Goal: Information Seeking & Learning: Find contact information

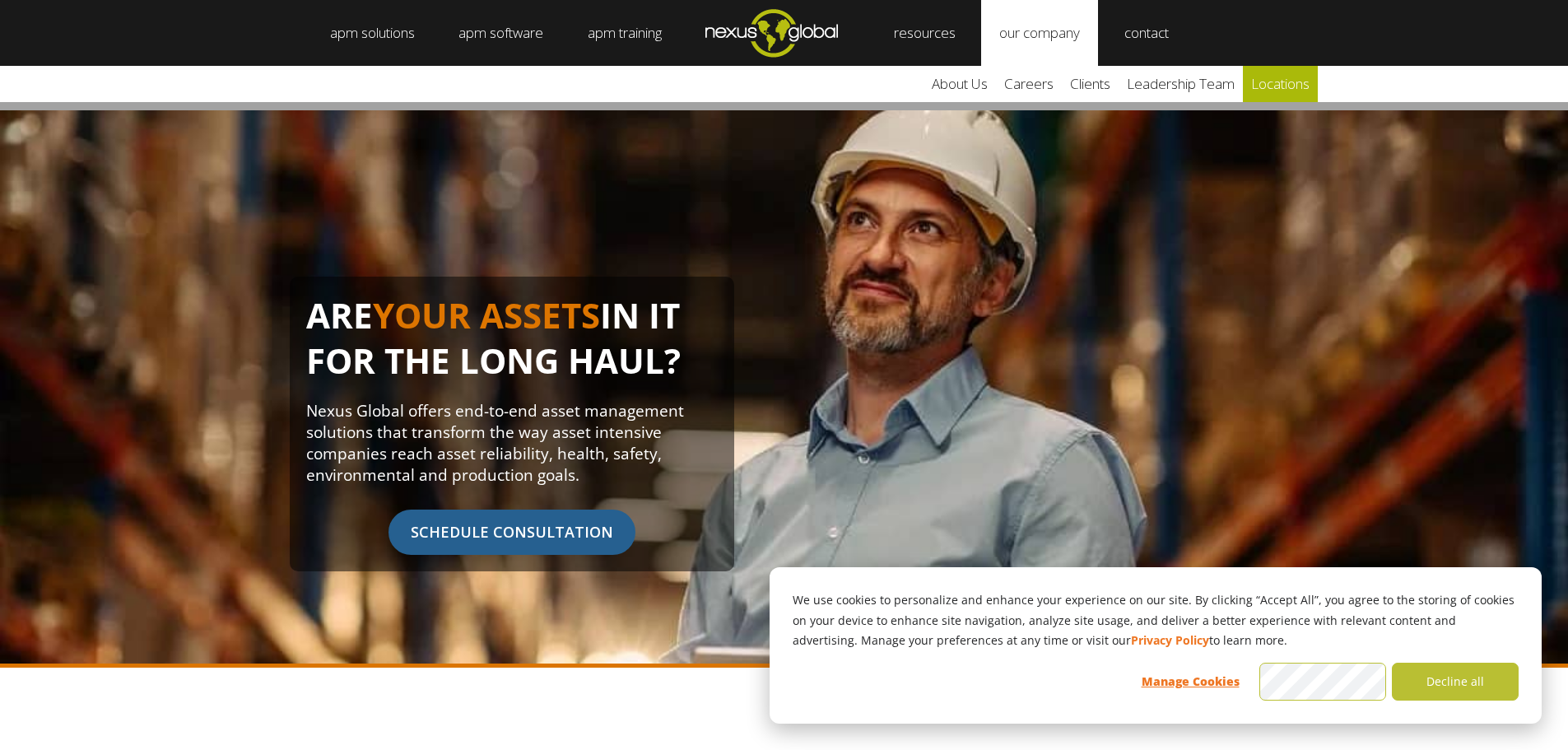
click at [1273, 78] on link "locations" at bounding box center [1280, 83] width 75 height 36
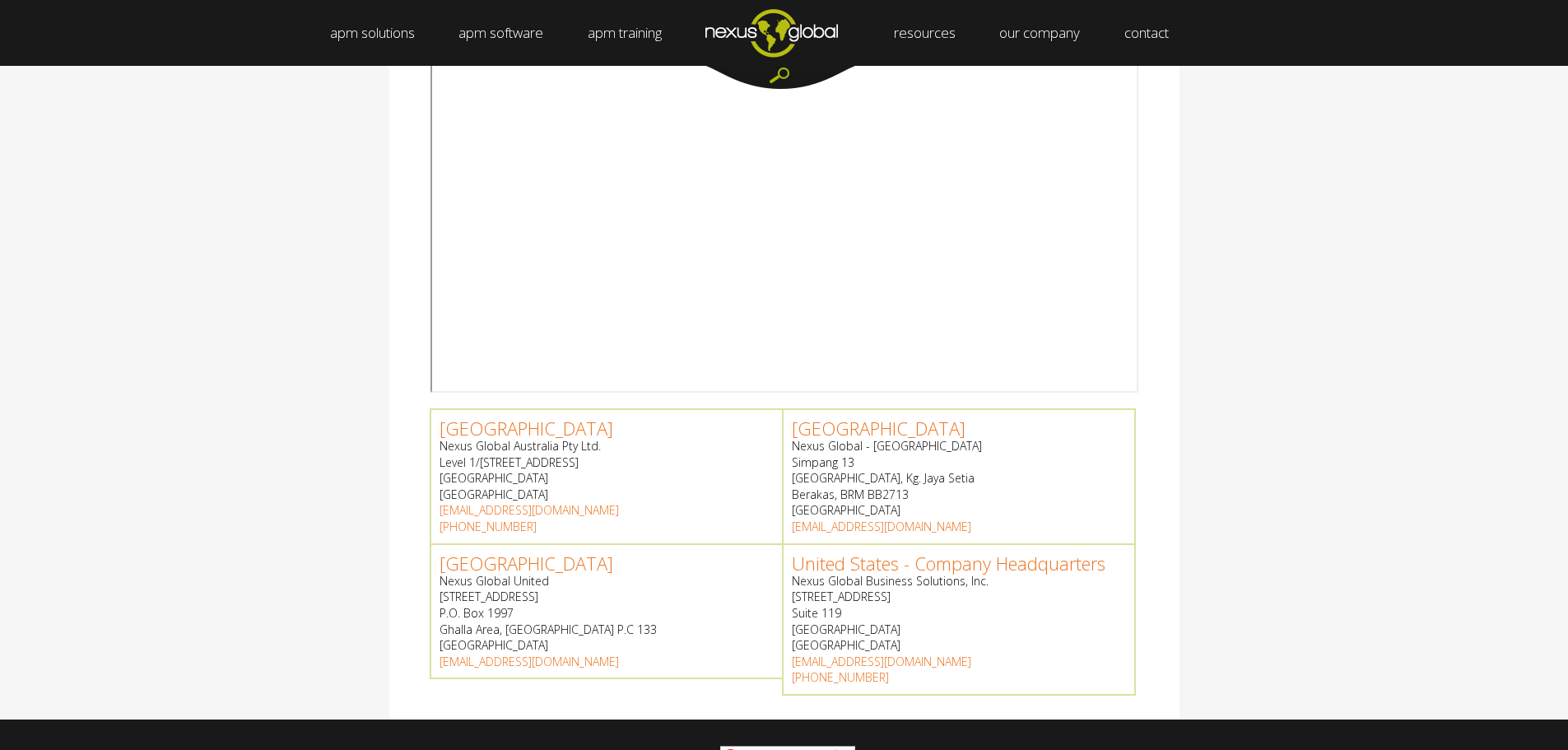
scroll to position [494, 0]
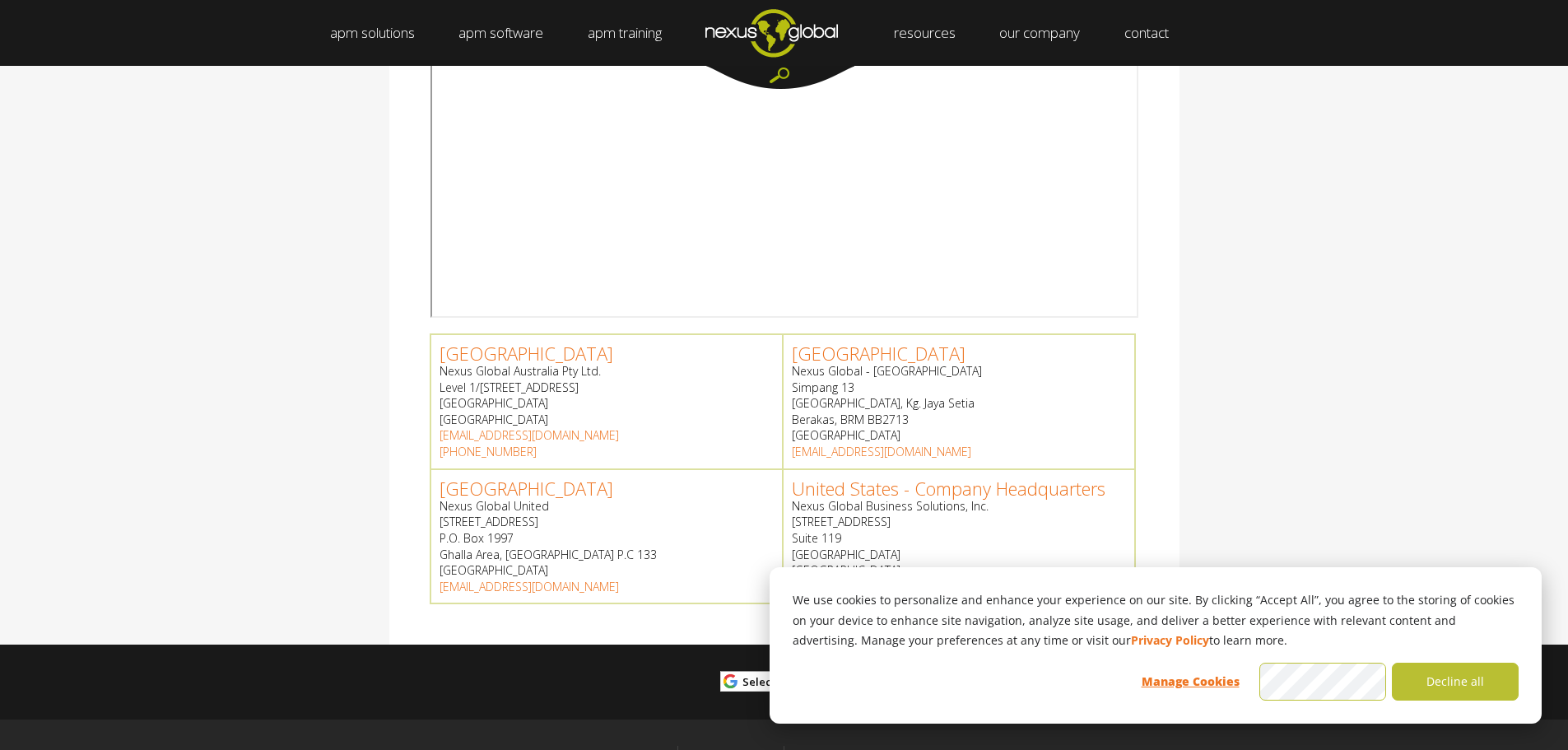
click at [889, 370] on p "Nexus Global - Brunei Simpang 13 Jalan Berakas, Kg. Jaya Setia Berakas, BRM BB2…" at bounding box center [958, 403] width 334 height 81
copy p "Brunei"
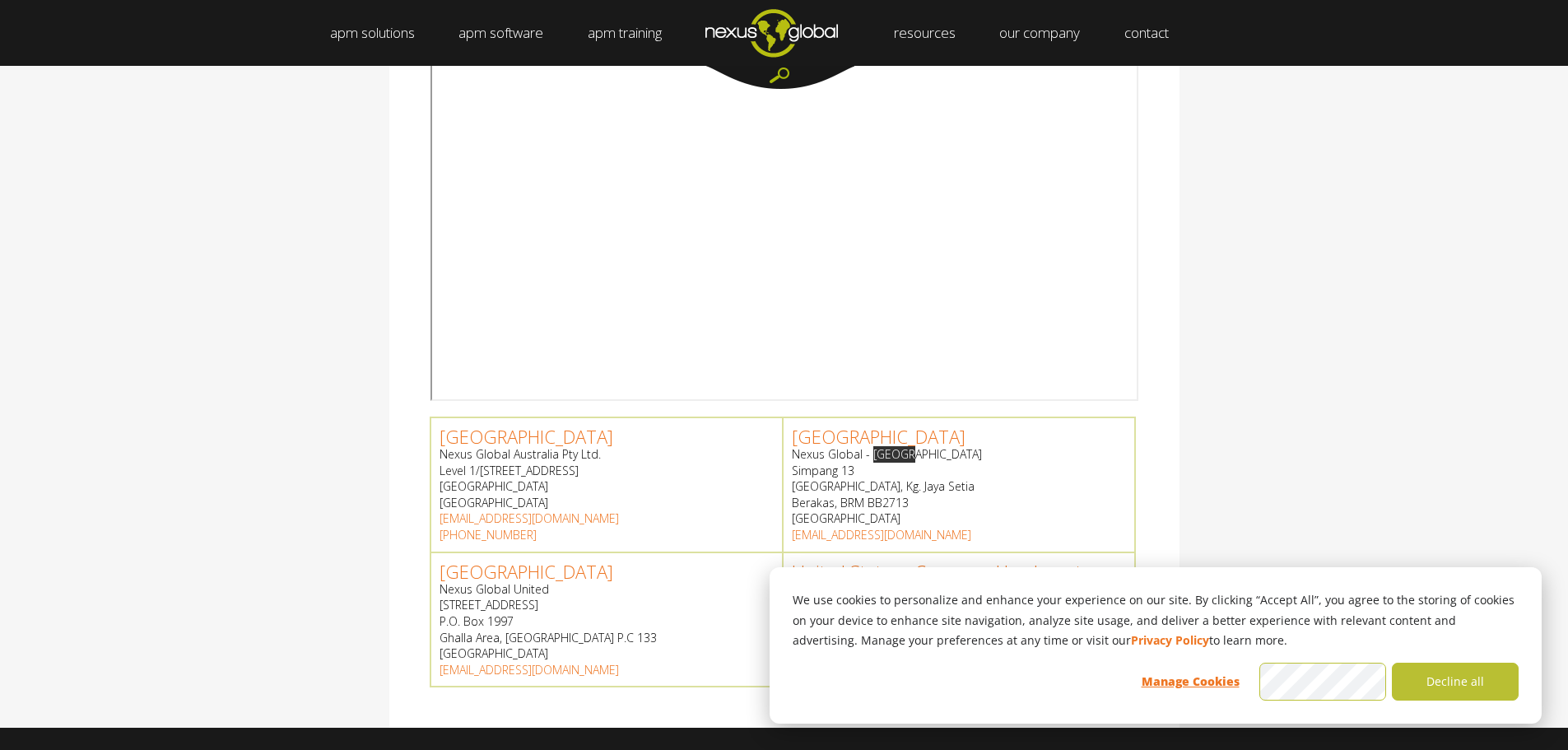
scroll to position [412, 0]
click at [452, 653] on p "Nexus Global United Way 5026, Building 536 P.O. Box 1997 Ghalla Area, MA P.C 13…" at bounding box center [607, 620] width 334 height 81
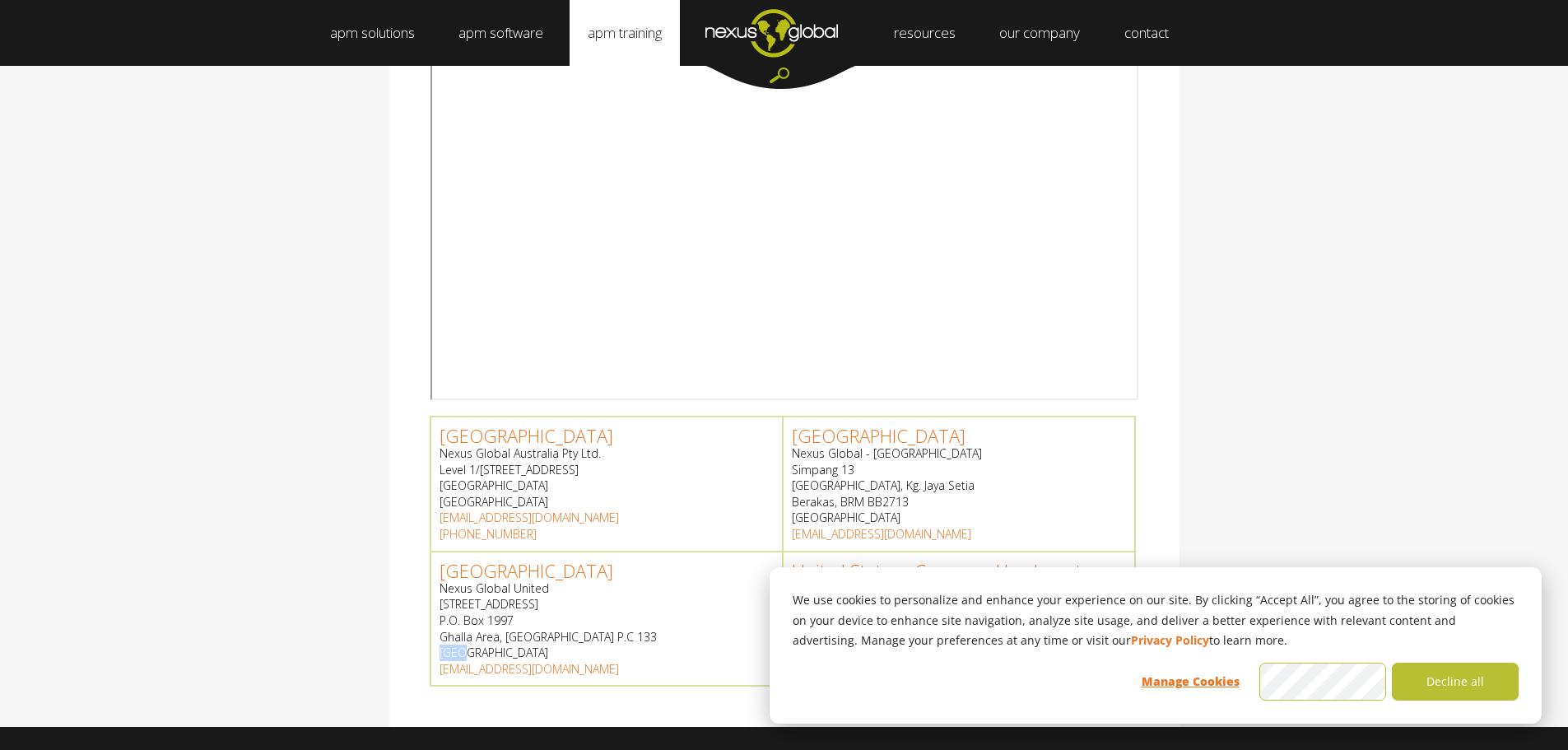
copy p "Oman"
